Goal: Task Accomplishment & Management: Manage account settings

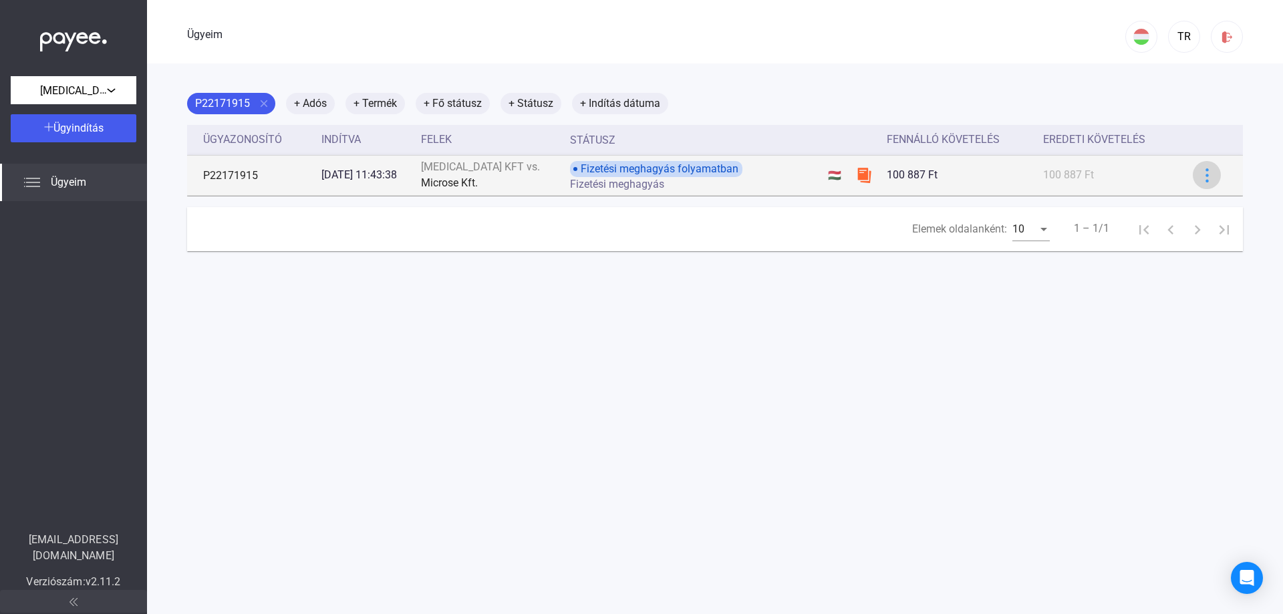
click at [1200, 177] on img at bounding box center [1207, 175] width 14 height 14
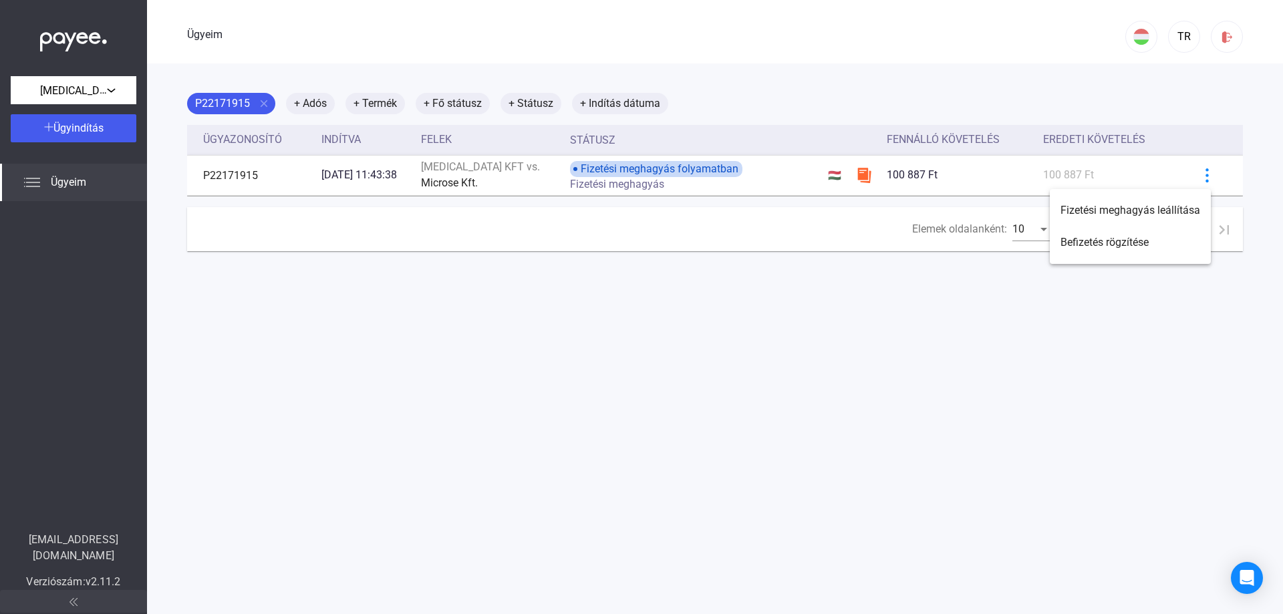
click at [1196, 176] on div at bounding box center [641, 307] width 1283 height 614
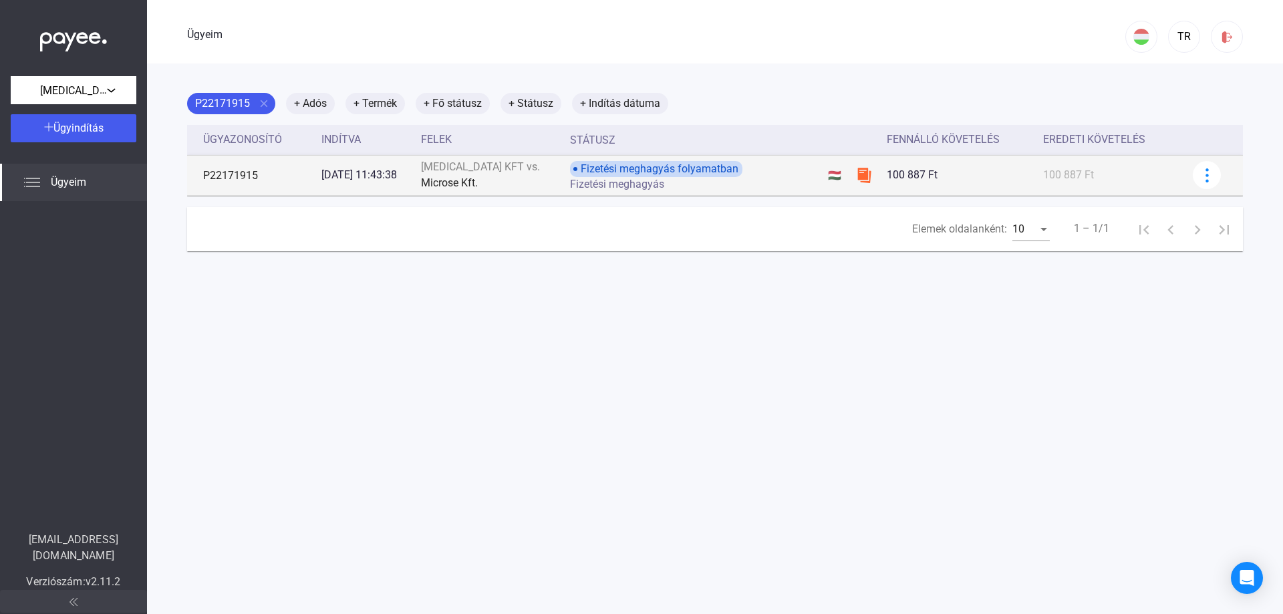
click at [856, 176] on img at bounding box center [864, 175] width 16 height 16
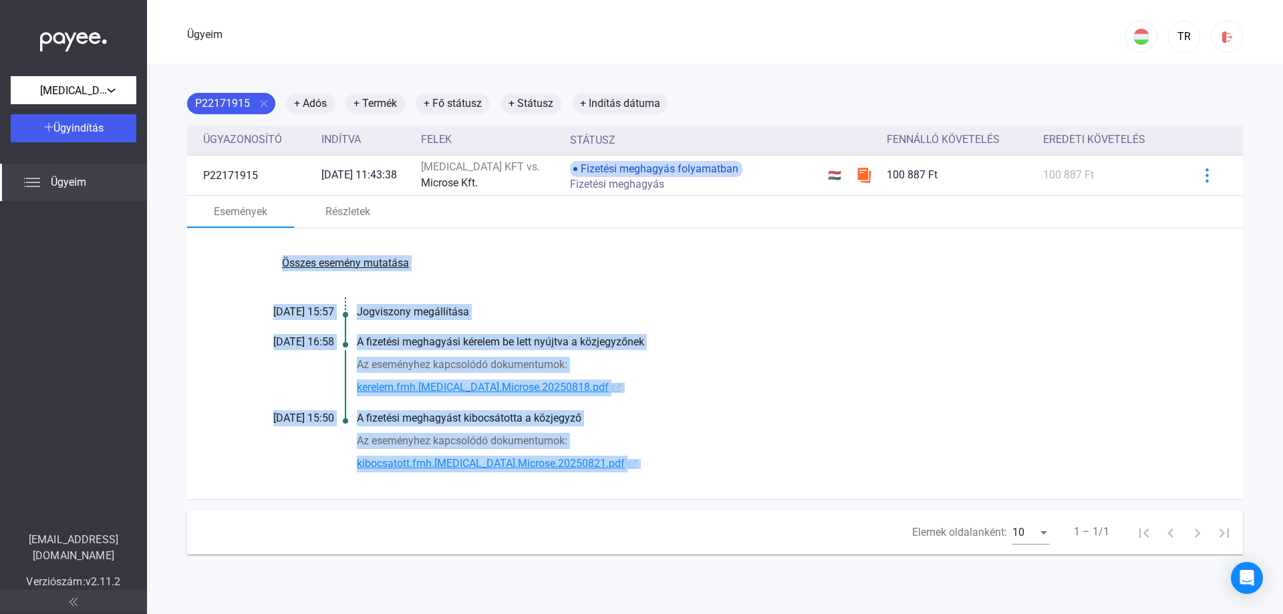
drag, startPoint x: 268, startPoint y: 256, endPoint x: 658, endPoint y: 476, distance: 447.4
click at [658, 476] on div "Összes esemény mutatása [DATE] 15:57 Jogviszony megállítása [DATE] 16:58 A fize…" at bounding box center [715, 364] width 1056 height 271
click at [658, 472] on link "kibocsatott.fmh.[MEDICAL_DATA].Microse.20250821.pdf" at bounding box center [766, 464] width 819 height 17
click at [713, 386] on link "kerelem.fmh.[MEDICAL_DATA].Microse.20250818.pdf" at bounding box center [766, 388] width 819 height 17
click at [718, 406] on div "Összes esemény mutatása [DATE] 15:57 Jogviszony megállítása [DATE] 16:58 A fize…" at bounding box center [715, 364] width 1056 height 271
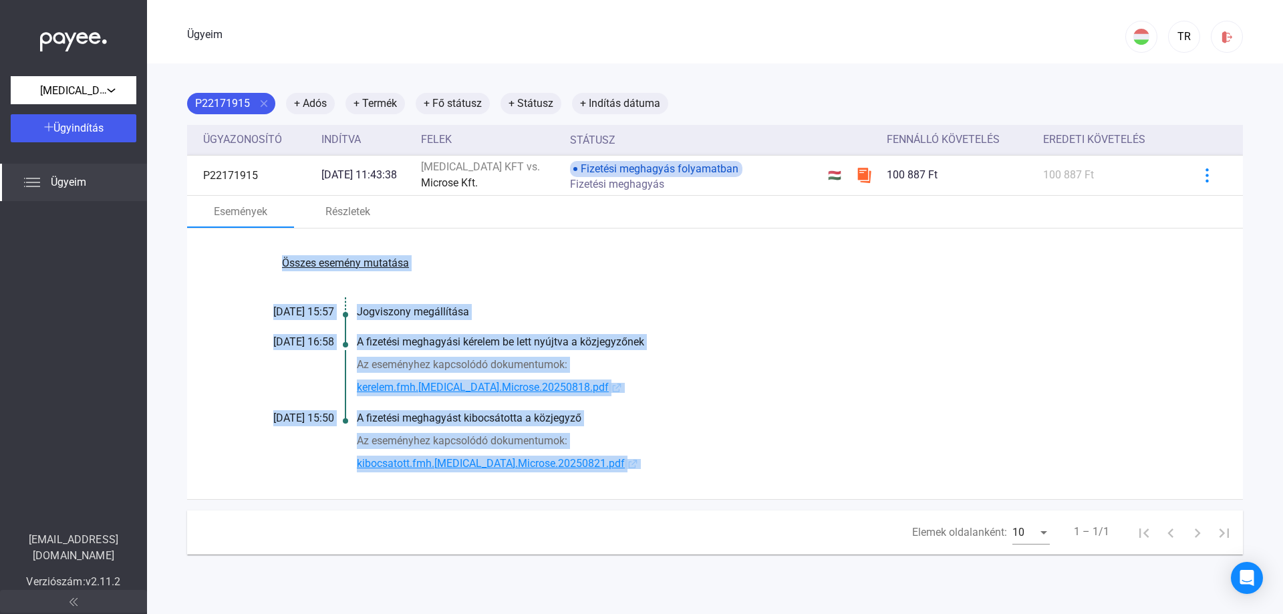
click at [450, 468] on font "kibocsatott.fmh.[MEDICAL_DATA].Microse.20250821.pdf" at bounding box center [491, 463] width 268 height 13
click at [345, 264] on font "Összes esemény mutatása" at bounding box center [345, 263] width 127 height 13
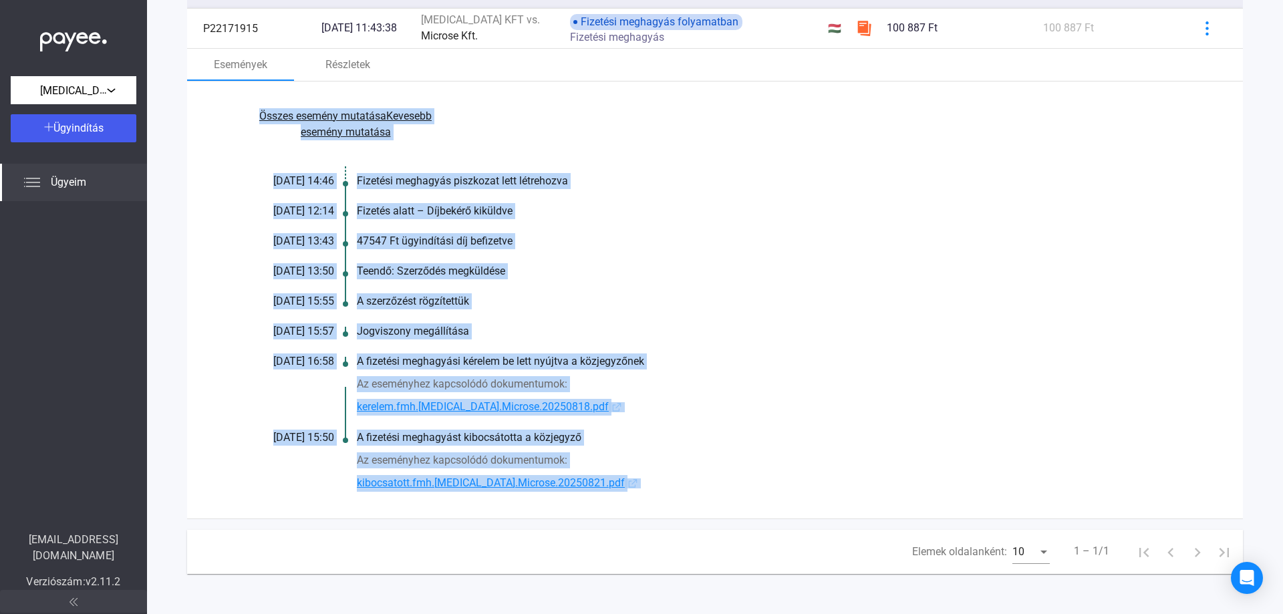
scroll to position [161, 0]
drag, startPoint x: 245, startPoint y: 94, endPoint x: 579, endPoint y: 484, distance: 513.7
click at [597, 493] on div "Összes esemény mutatása Kevesebb esemény mutatása [DATE] 14:46 Fizetési meghagy…" at bounding box center [715, 300] width 1056 height 437
